Goal: Transaction & Acquisition: Subscribe to service/newsletter

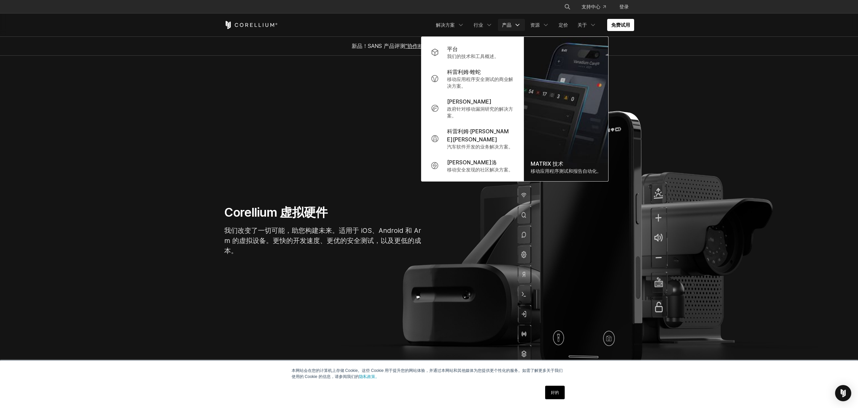
click at [345, 149] on section "Corellium 虚拟硬件 我们改变了一切可能，助您构建未来。适用于 iOS、Android 和 Arm 的虚拟设备。更快的开发速度、更优的安全测试，以及更…" at bounding box center [429, 233] width 858 height 355
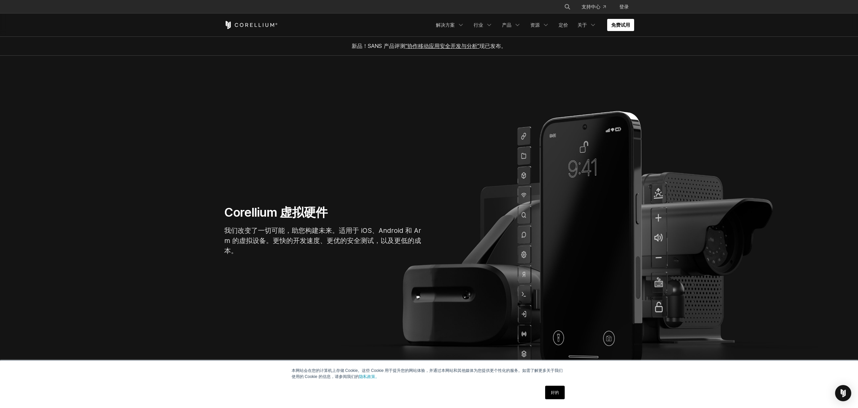
click at [624, 24] on font "免费试用" at bounding box center [620, 25] width 19 height 6
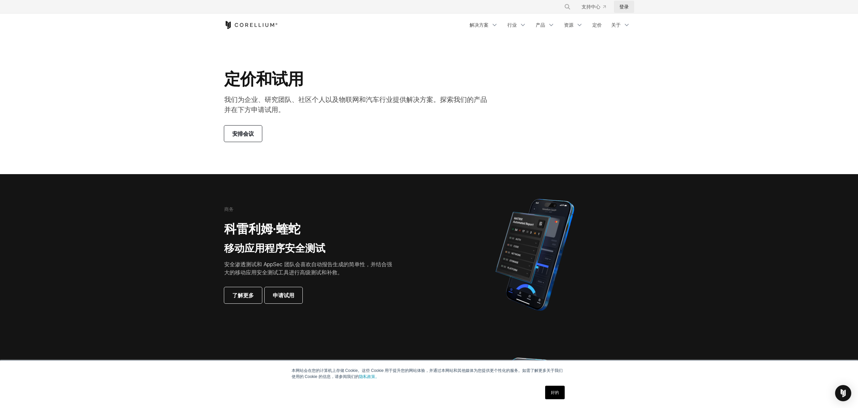
click at [625, 8] on font "登录" at bounding box center [623, 7] width 9 height 6
click at [283, 300] on link "申请试用" at bounding box center [284, 295] width 38 height 16
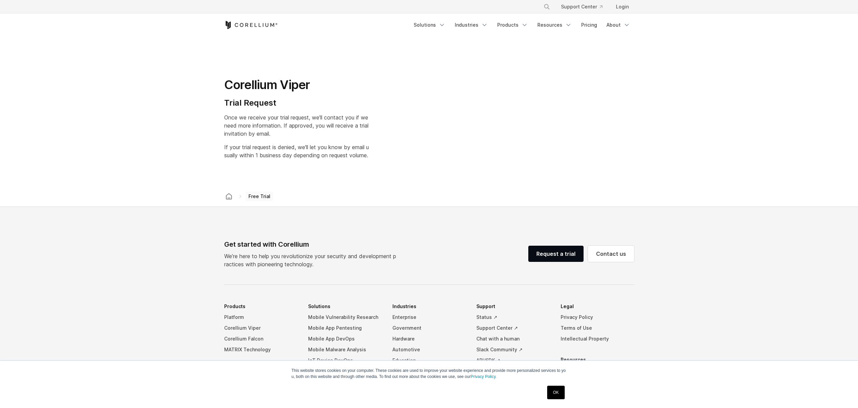
select select "**"
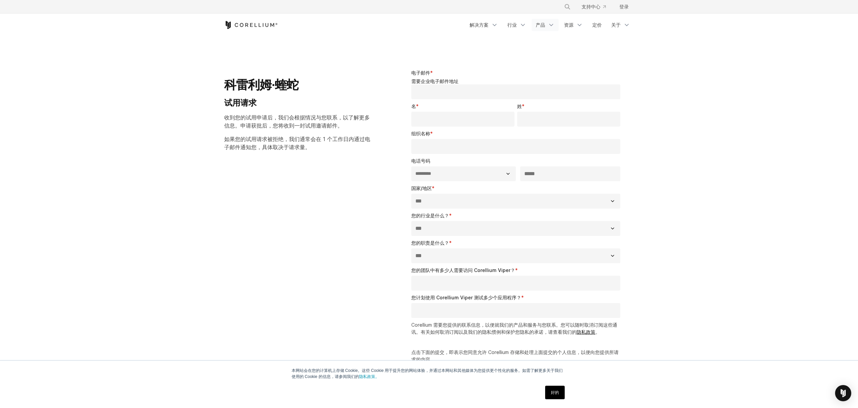
click at [545, 27] on link "产品" at bounding box center [545, 25] width 27 height 12
